Goal: Check status: Check status

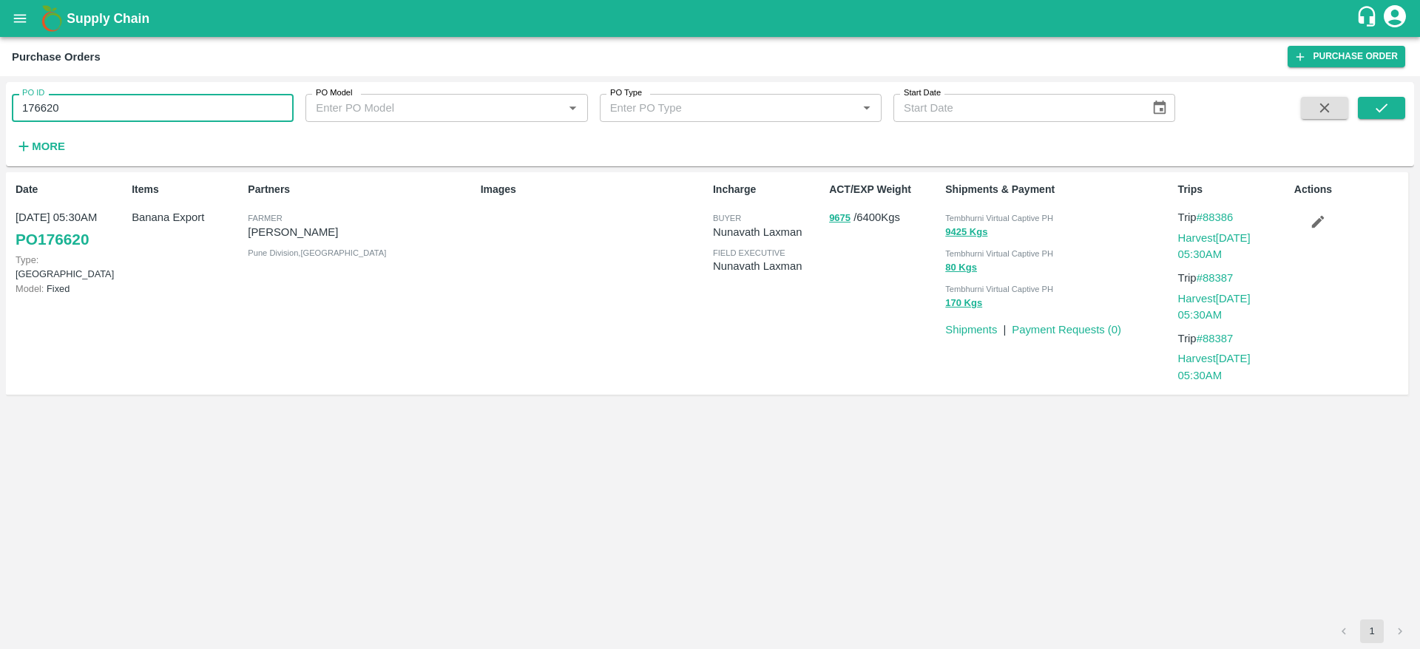
drag, startPoint x: 0, startPoint y: 0, endPoint x: 0, endPoint y: 121, distance: 120.6
click at [0, 121] on div "PO ID 176620 PO ID PO Model PO Model   * PO Type PO Type   * Start Date Start D…" at bounding box center [710, 362] width 1420 height 573
paste input "text"
type input "176621"
click at [1396, 101] on button "submit" at bounding box center [1381, 108] width 47 height 22
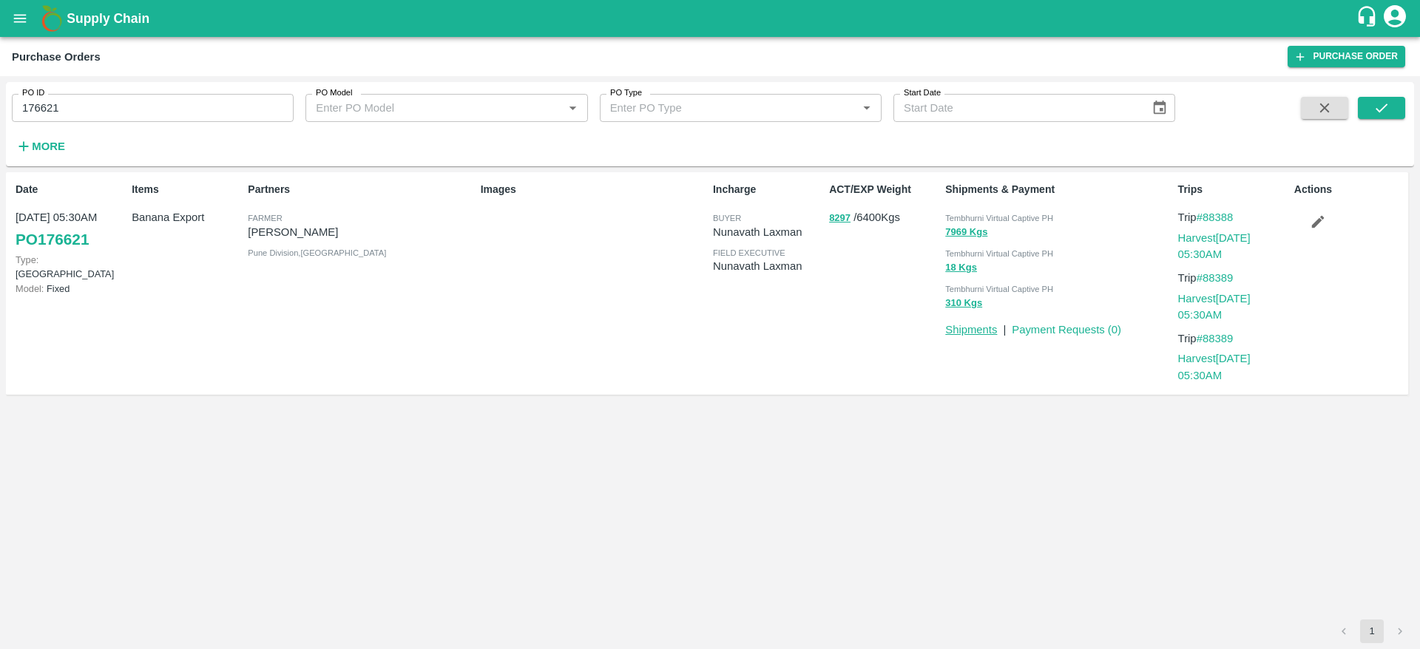
click at [974, 330] on link "Shipments" at bounding box center [971, 330] width 52 height 12
click at [1241, 232] on link "Harvest [DATE] 05:30AM" at bounding box center [1214, 246] width 72 height 28
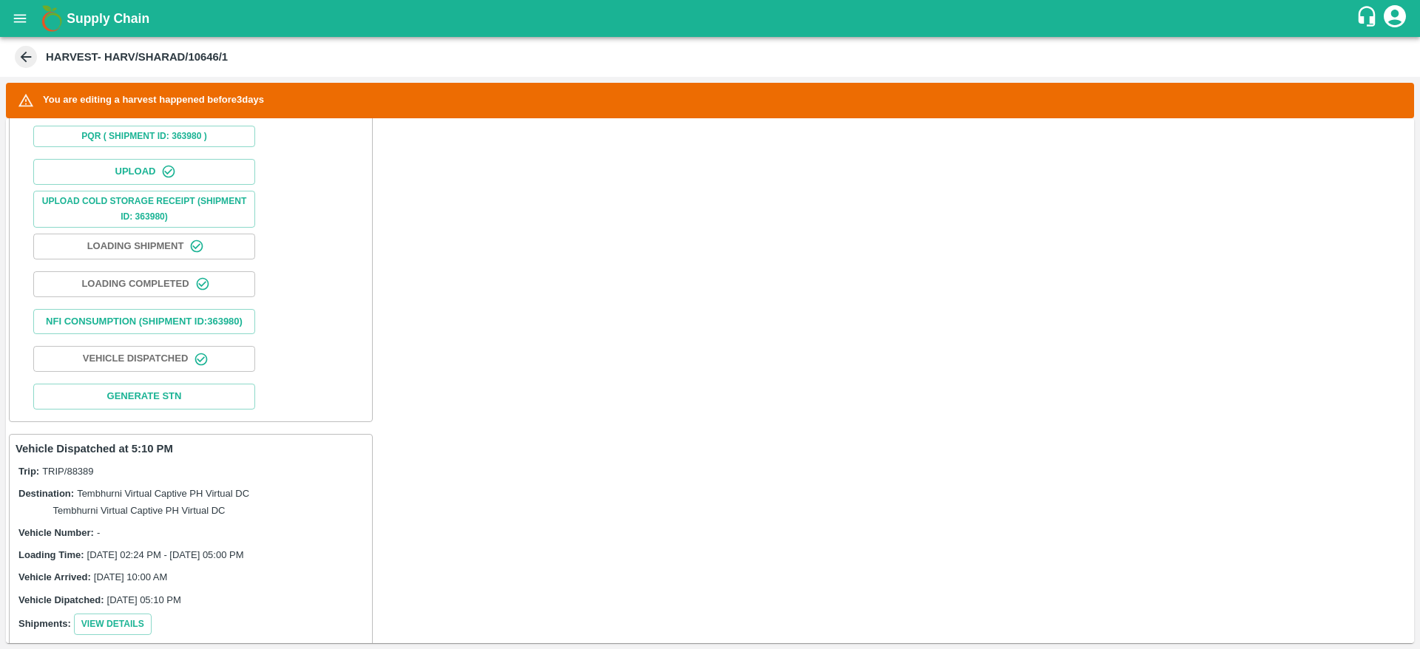
scroll to position [523, 0]
click at [195, 322] on button "Nfi Consumption (SHIPMENT ID: 363980 )" at bounding box center [144, 324] width 222 height 26
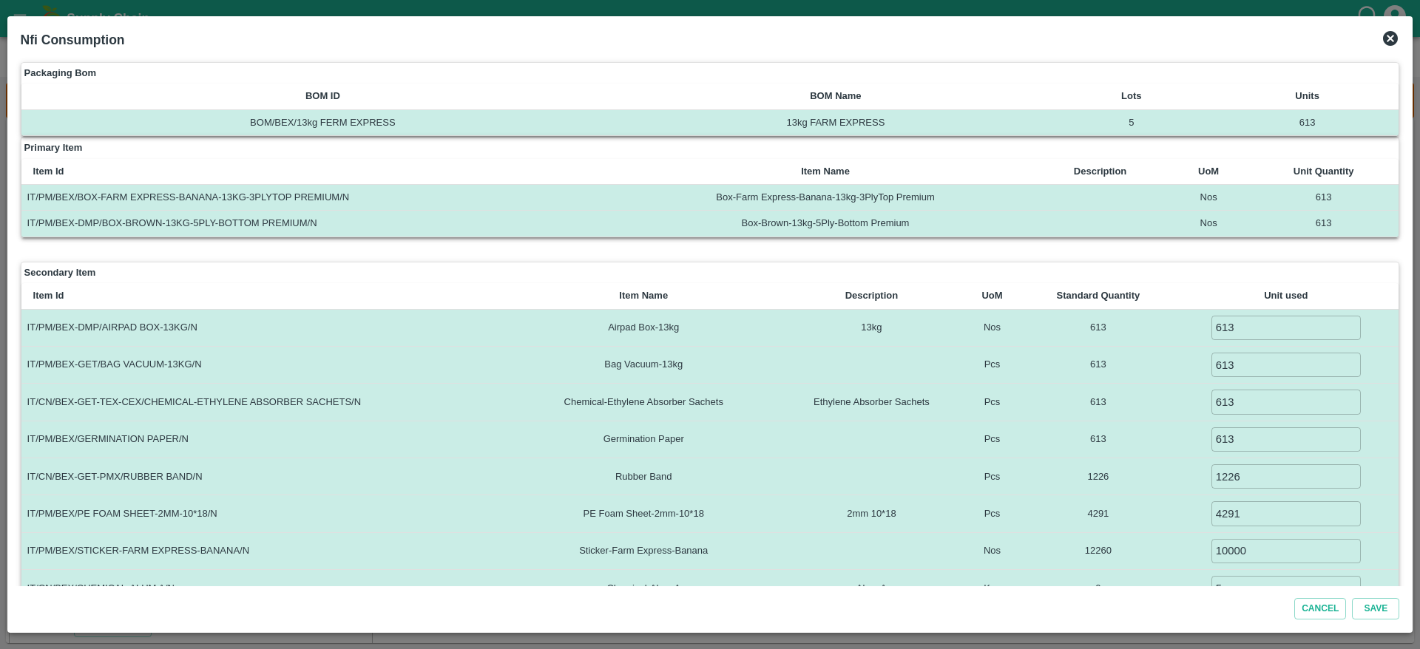
click at [1390, 44] on icon at bounding box center [1390, 38] width 15 height 15
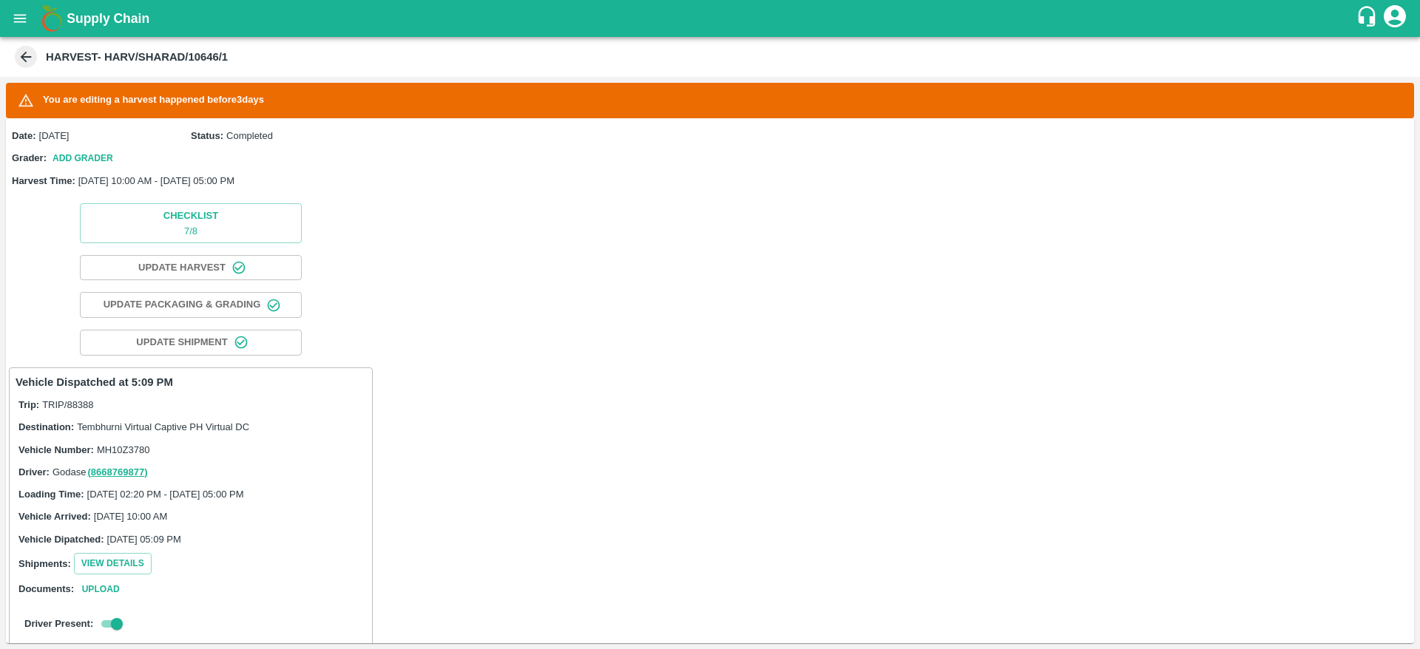
click at [195, 467] on div "Driver: Godase ( 8668769877 )" at bounding box center [190, 472] width 345 height 16
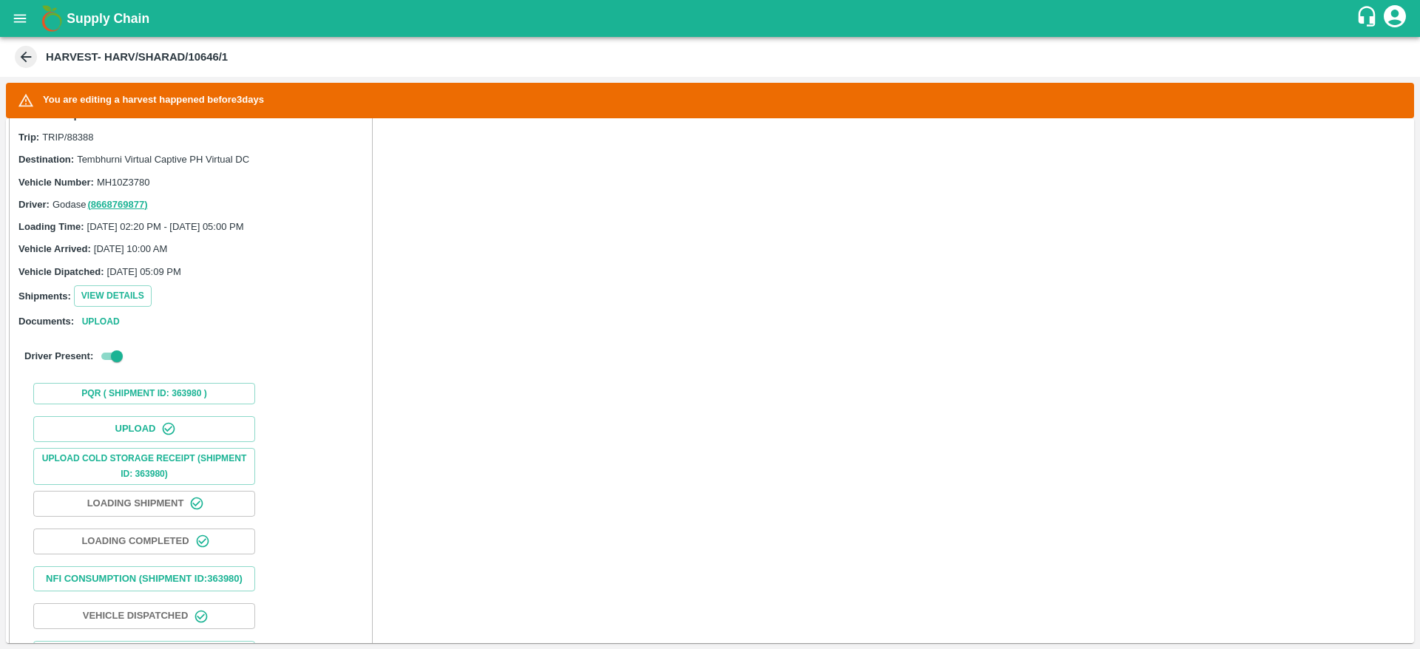
scroll to position [343, 0]
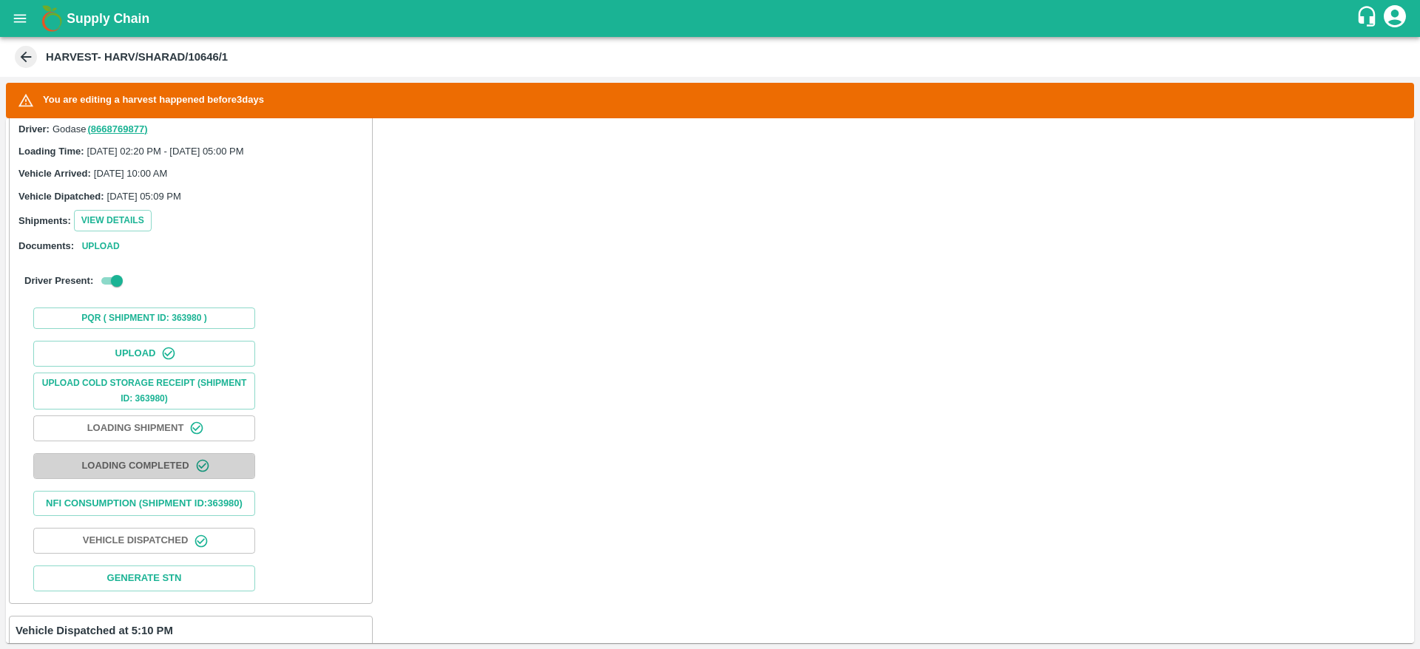
click at [195, 467] on icon "button" at bounding box center [202, 466] width 15 height 15
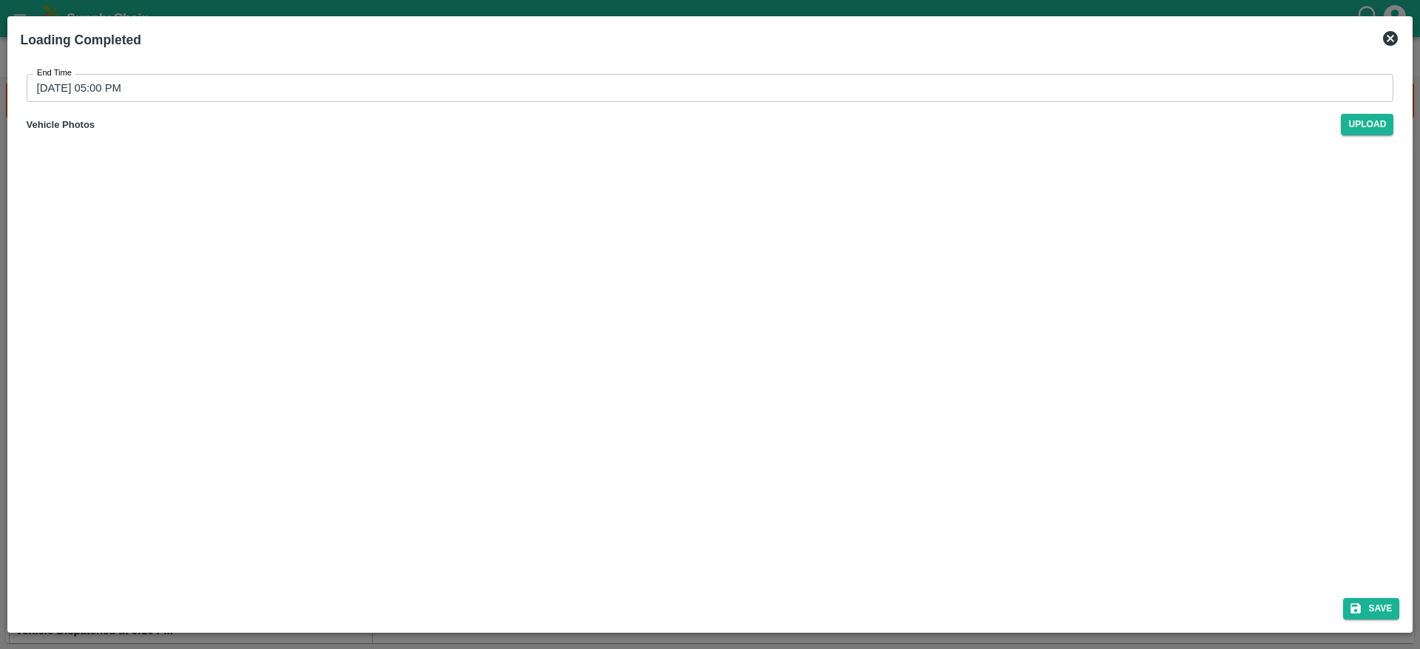
click at [1385, 36] on icon at bounding box center [1390, 38] width 15 height 15
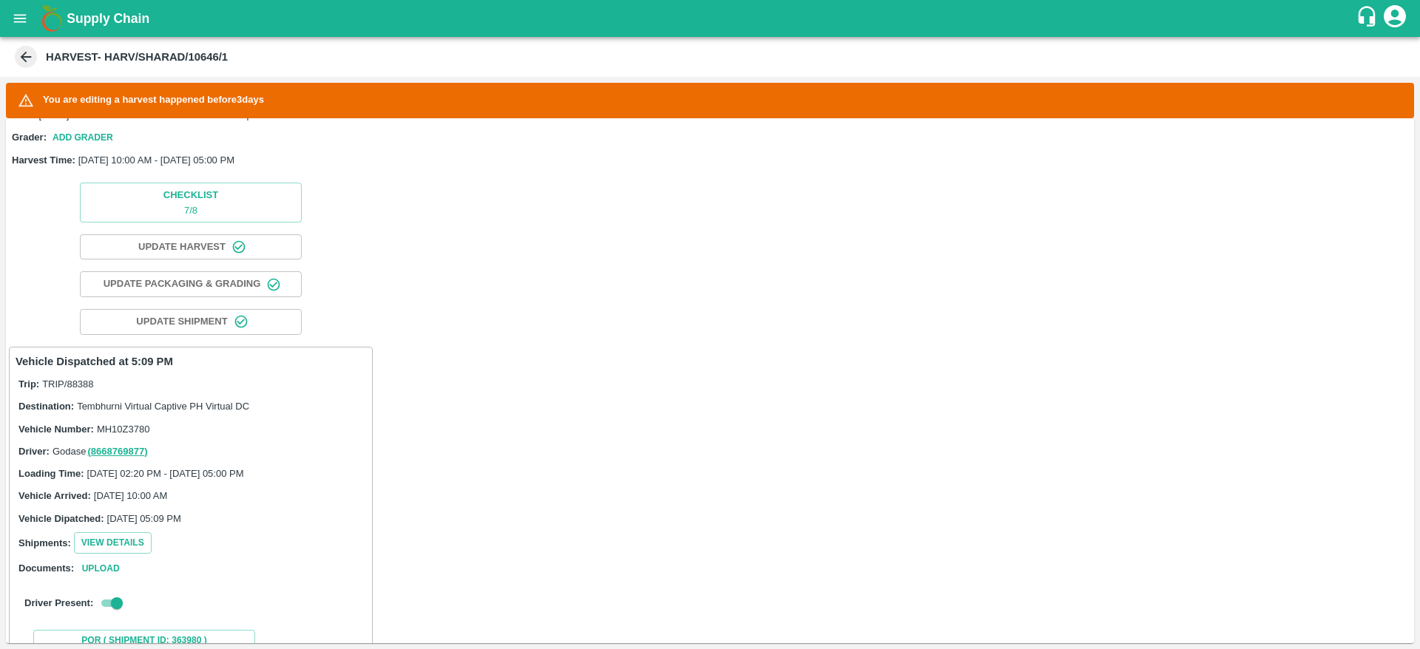
scroll to position [0, 0]
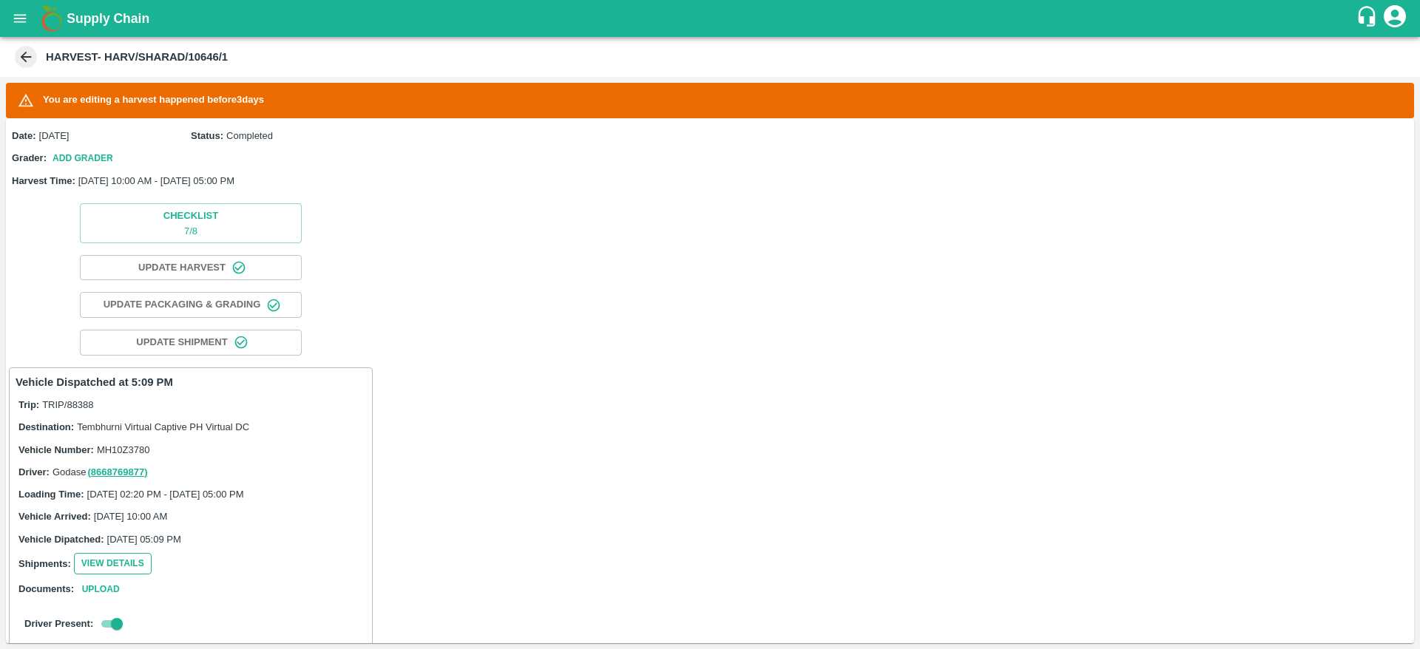
click at [81, 567] on button "View Details" at bounding box center [113, 563] width 78 height 21
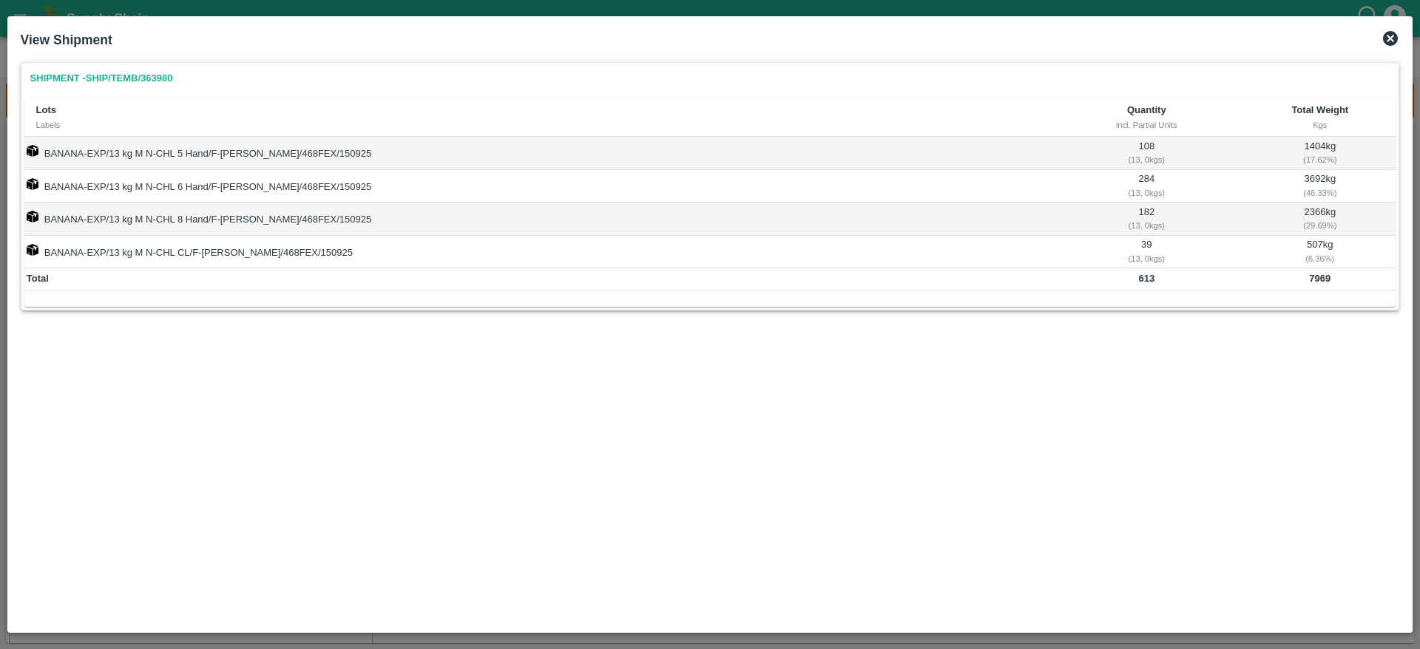
click at [1391, 33] on icon at bounding box center [1390, 38] width 15 height 15
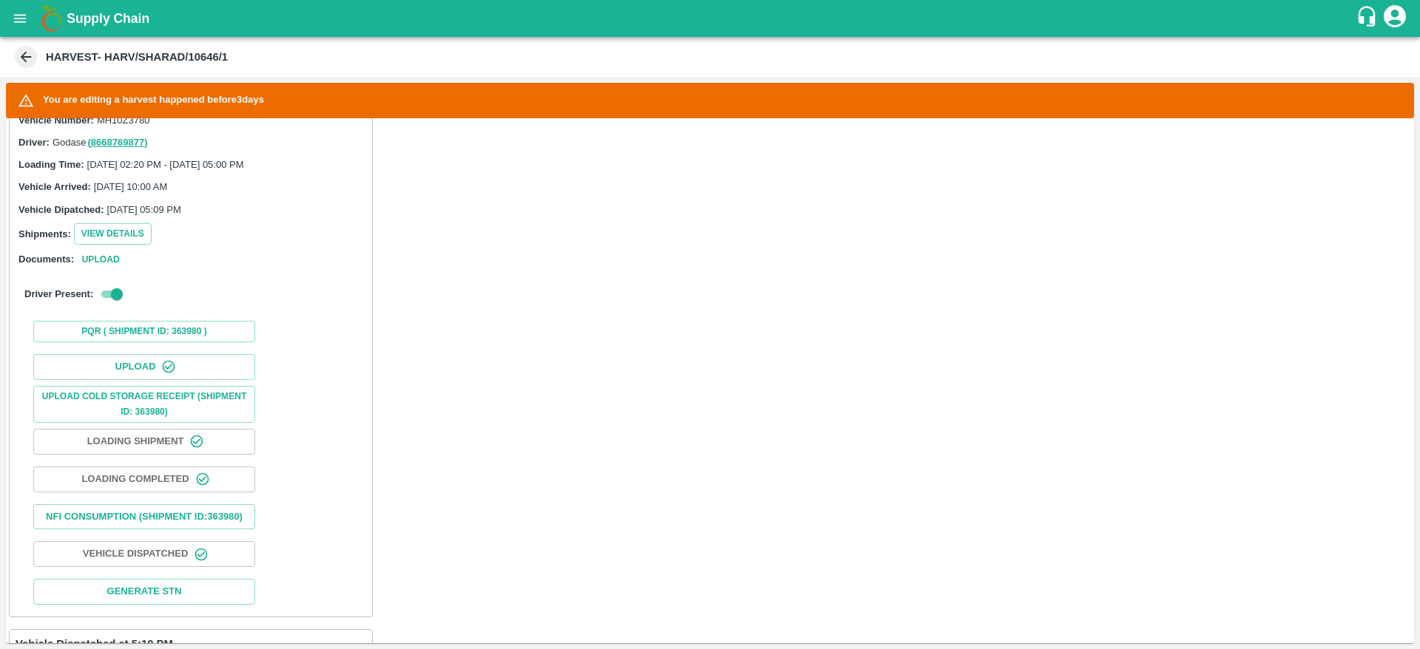
scroll to position [372, 0]
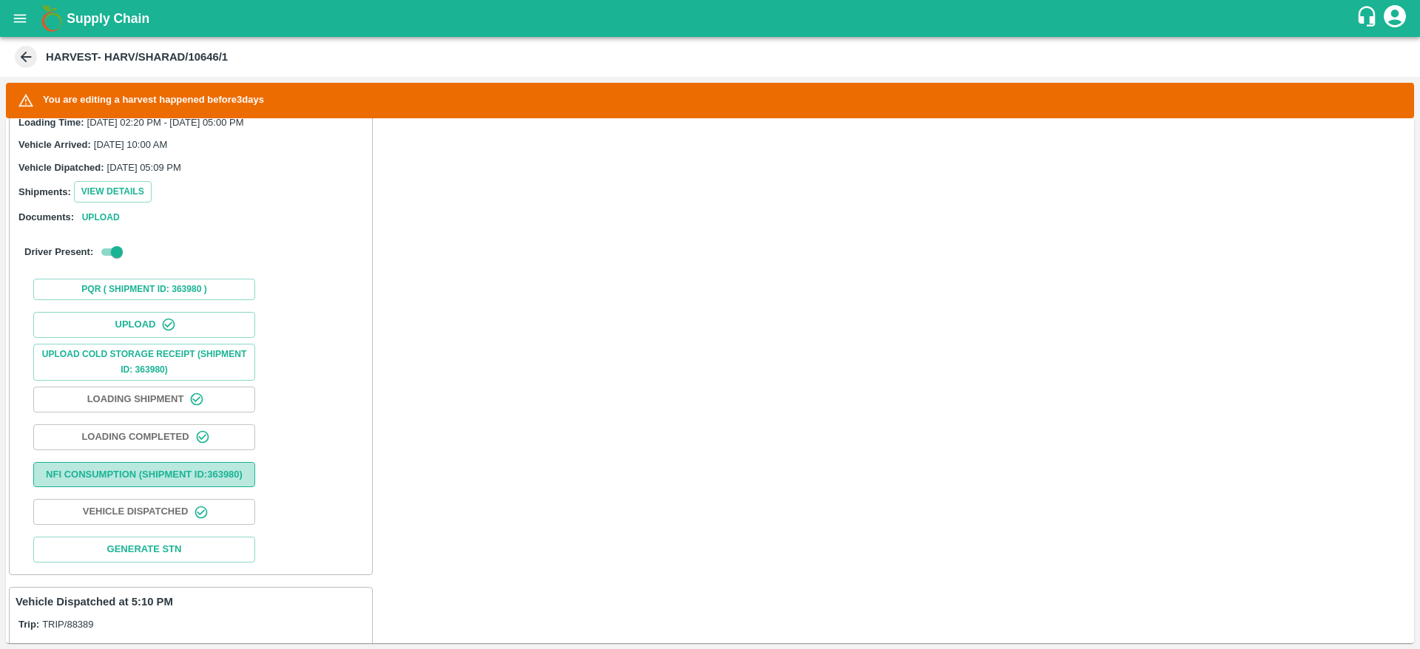
click at [198, 479] on button "Nfi Consumption (SHIPMENT ID: 363980 )" at bounding box center [144, 475] width 222 height 26
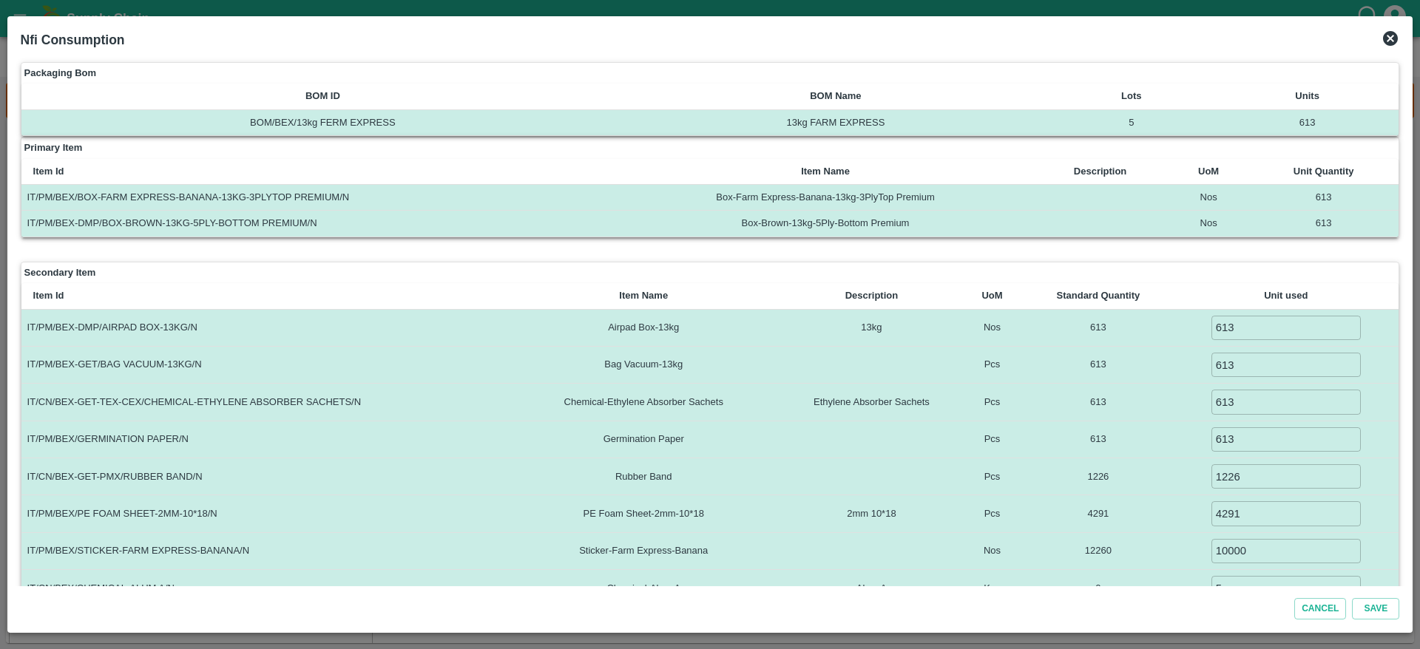
click at [1392, 36] on icon at bounding box center [1390, 38] width 15 height 15
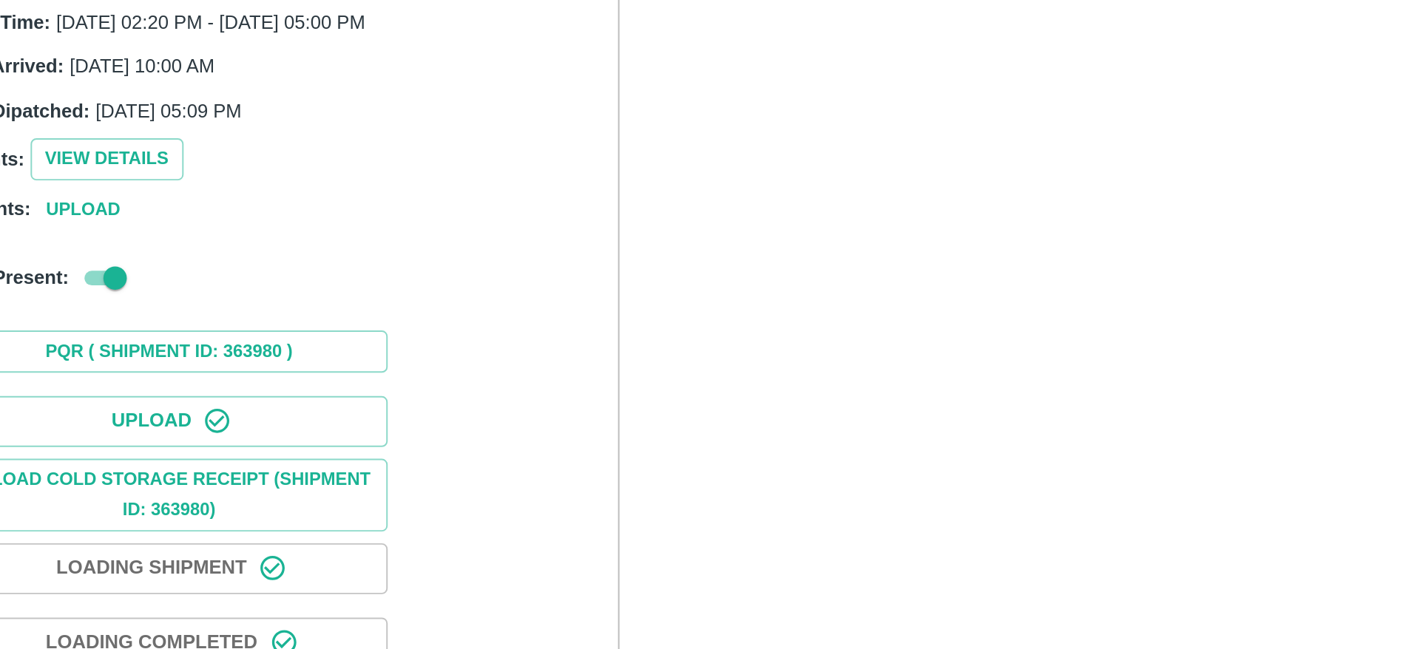
scroll to position [511, 0]
